Goal: Find specific page/section: Find specific page/section

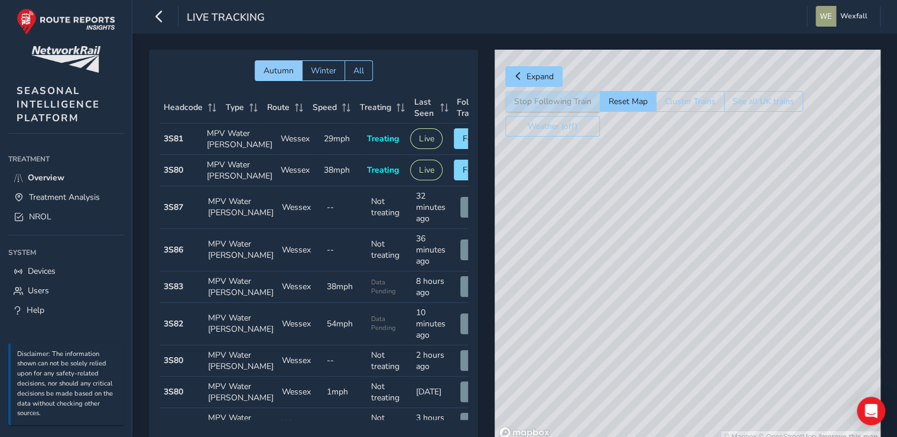
drag, startPoint x: 654, startPoint y: 257, endPoint x: 601, endPoint y: 267, distance: 54.7
click at [601, 267] on div "© Mapbox © OpenStreetMap Improve this map" at bounding box center [688, 246] width 386 height 393
drag, startPoint x: 725, startPoint y: 212, endPoint x: 650, endPoint y: 229, distance: 76.6
click at [650, 232] on div "© Mapbox © OpenStreetMap Improve this map" at bounding box center [688, 246] width 386 height 393
drag, startPoint x: 680, startPoint y: 274, endPoint x: 652, endPoint y: 300, distance: 38.1
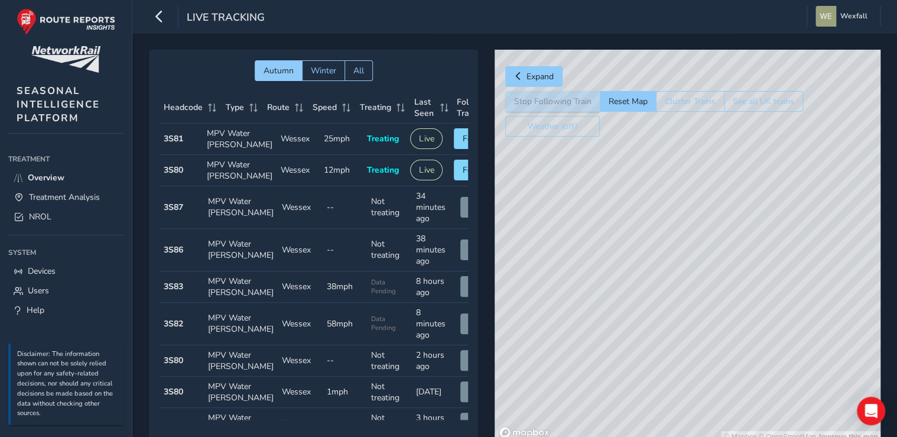
click at [652, 300] on div "© Mapbox © OpenStreetMap Improve this map" at bounding box center [688, 246] width 386 height 393
drag, startPoint x: 651, startPoint y: 268, endPoint x: 678, endPoint y: 279, distance: 29.2
click at [678, 279] on div "© Mapbox © OpenStreetMap Improve this map" at bounding box center [688, 246] width 386 height 393
drag, startPoint x: 757, startPoint y: 255, endPoint x: 719, endPoint y: 271, distance: 41.1
click at [719, 271] on div "© Mapbox © OpenStreetMap Improve this map" at bounding box center [688, 246] width 386 height 393
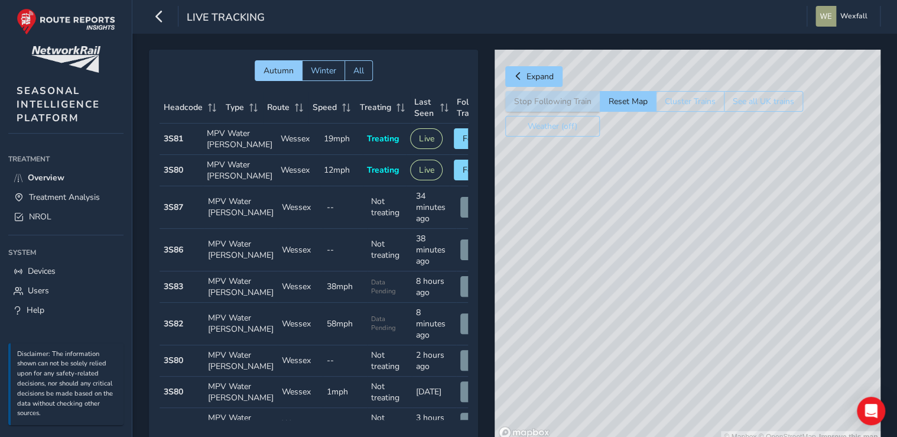
drag, startPoint x: 695, startPoint y: 268, endPoint x: 688, endPoint y: 198, distance: 70.1
click at [688, 198] on div "© Mapbox © OpenStreetMap Improve this map" at bounding box center [688, 246] width 386 height 393
drag, startPoint x: 651, startPoint y: 338, endPoint x: 692, endPoint y: 247, distance: 99.8
click at [692, 247] on div "© Mapbox © OpenStreetMap Improve this map" at bounding box center [688, 246] width 386 height 393
click at [69, 189] on link "Treatment Analysis" at bounding box center [65, 197] width 115 height 20
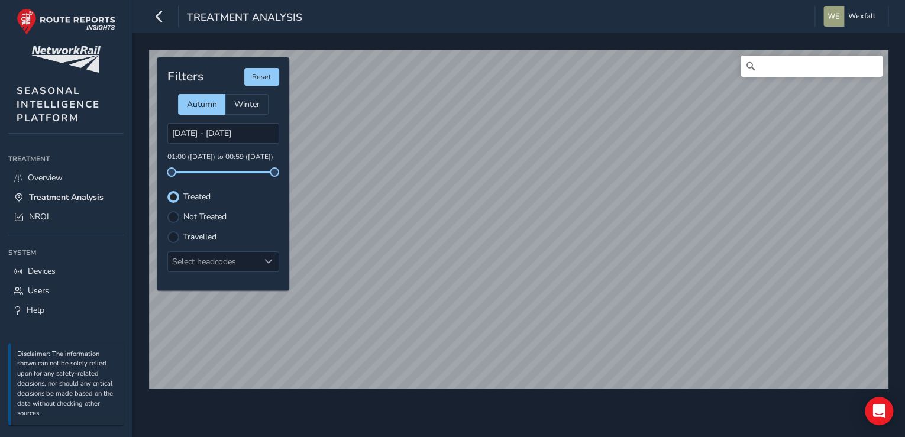
click at [545, 4] on div "Treatment Analysis Wexfall Colour Scheme: Dark Dim Light Logout © Mapbox © Open…" at bounding box center [518, 218] width 772 height 437
